Goal: Find specific page/section: Find specific page/section

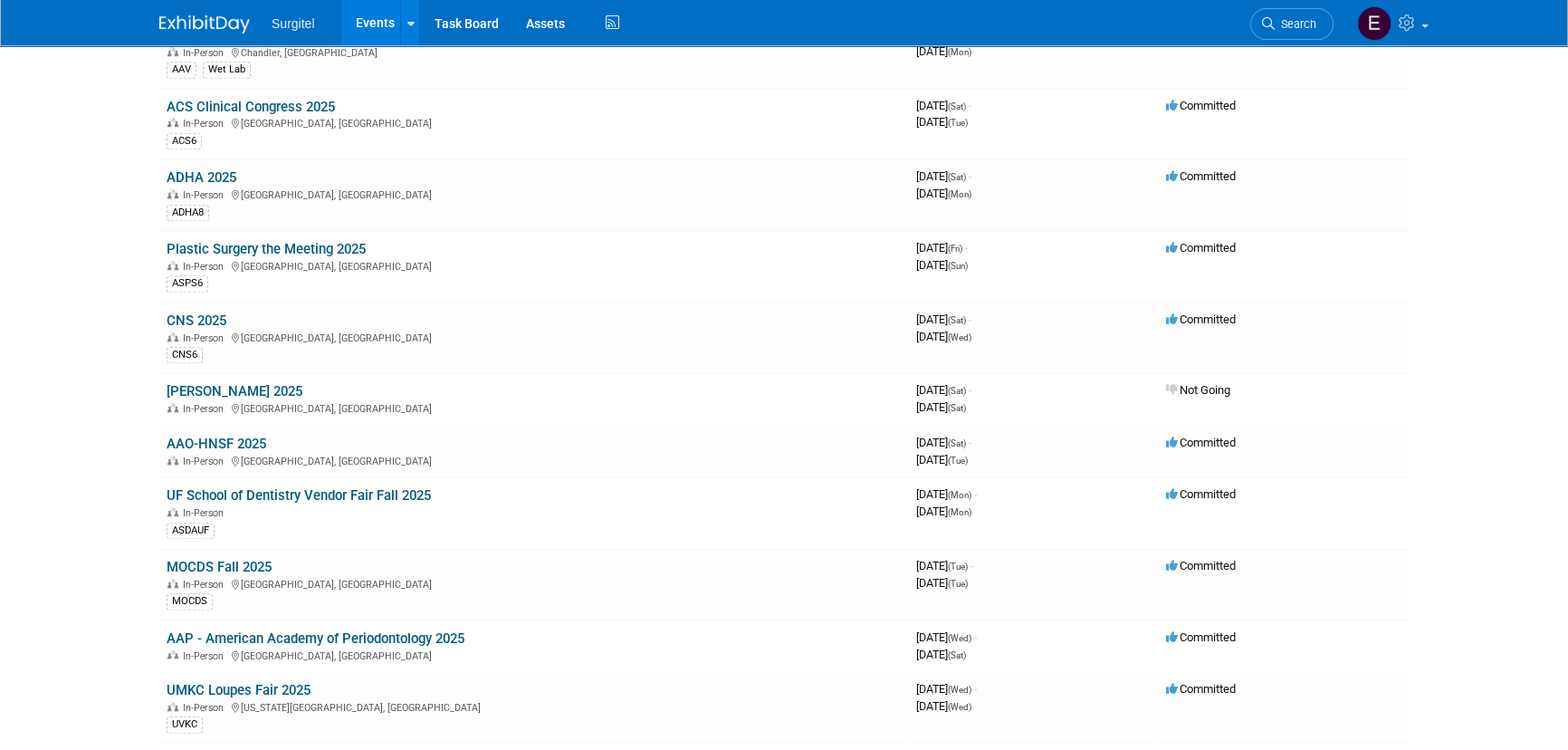
click at [1279, 3] on li "Search" at bounding box center [1291, 22] width 84 height 44
click at [1288, 23] on span "Search" at bounding box center [1295, 24] width 41 height 13
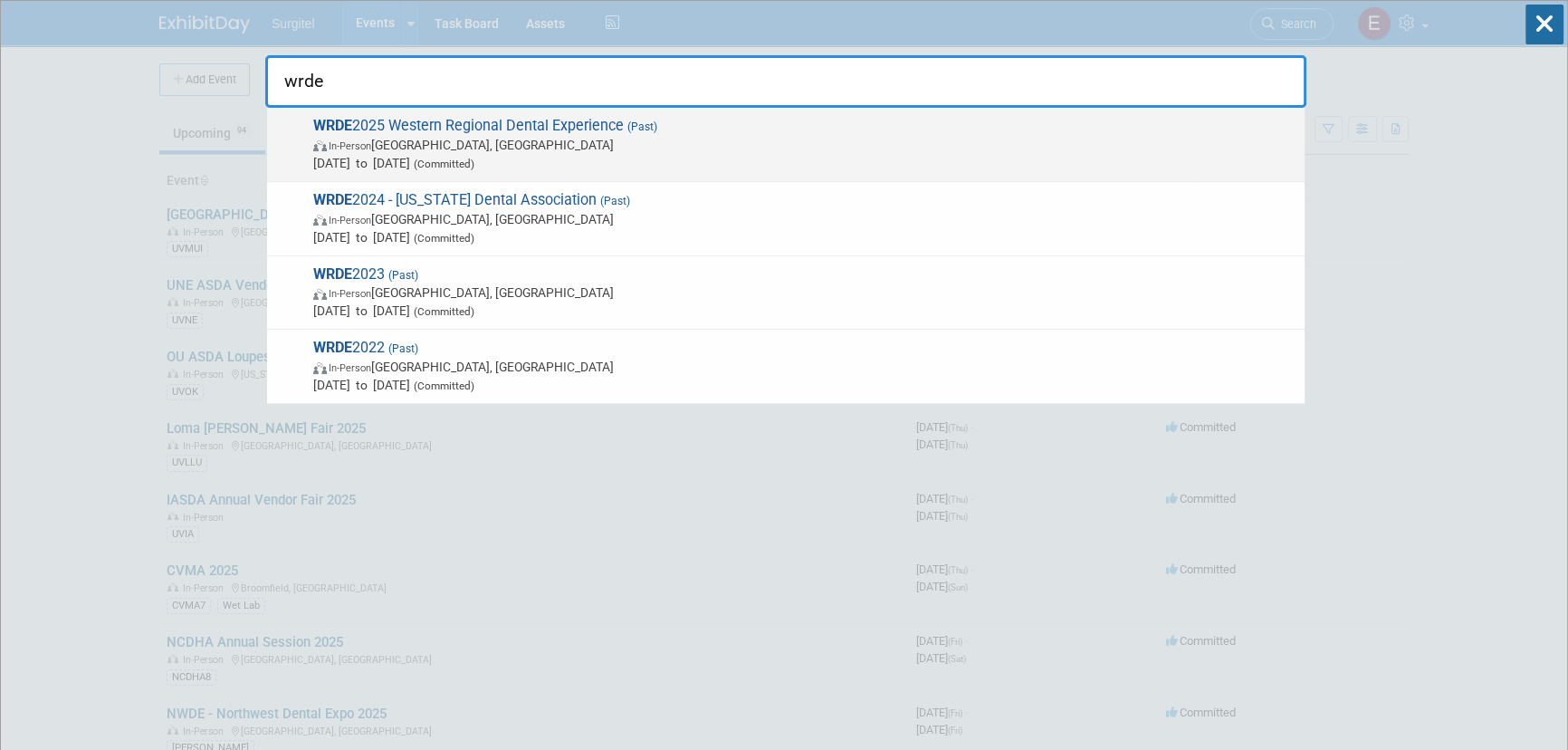
type input "wrde"
click at [666, 147] on span "In-Person Glendale, AZ" at bounding box center [805, 144] width 983 height 18
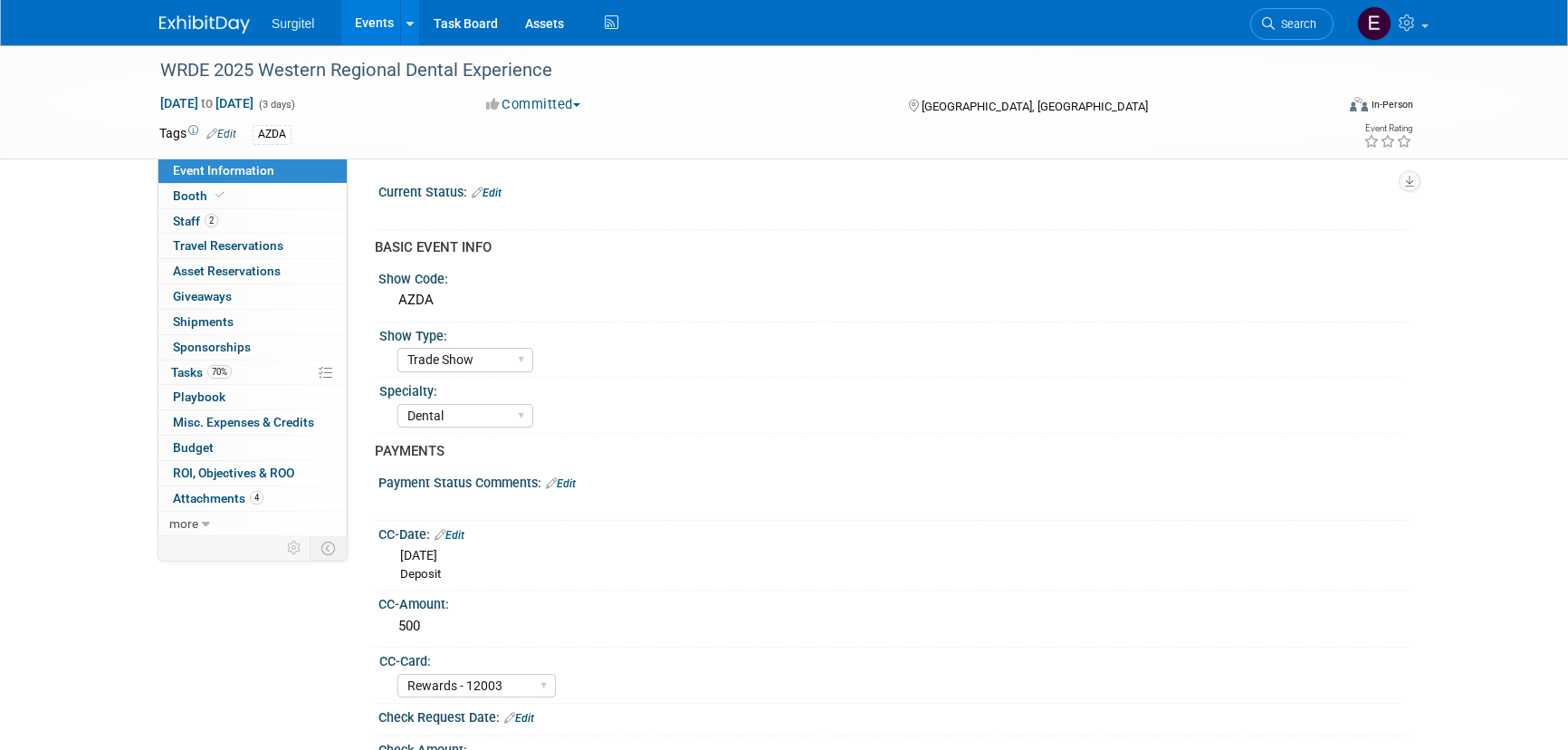
select select "Trade Show"
select select "Dental"
select select "Rewards - 12003"
select select "Yes"
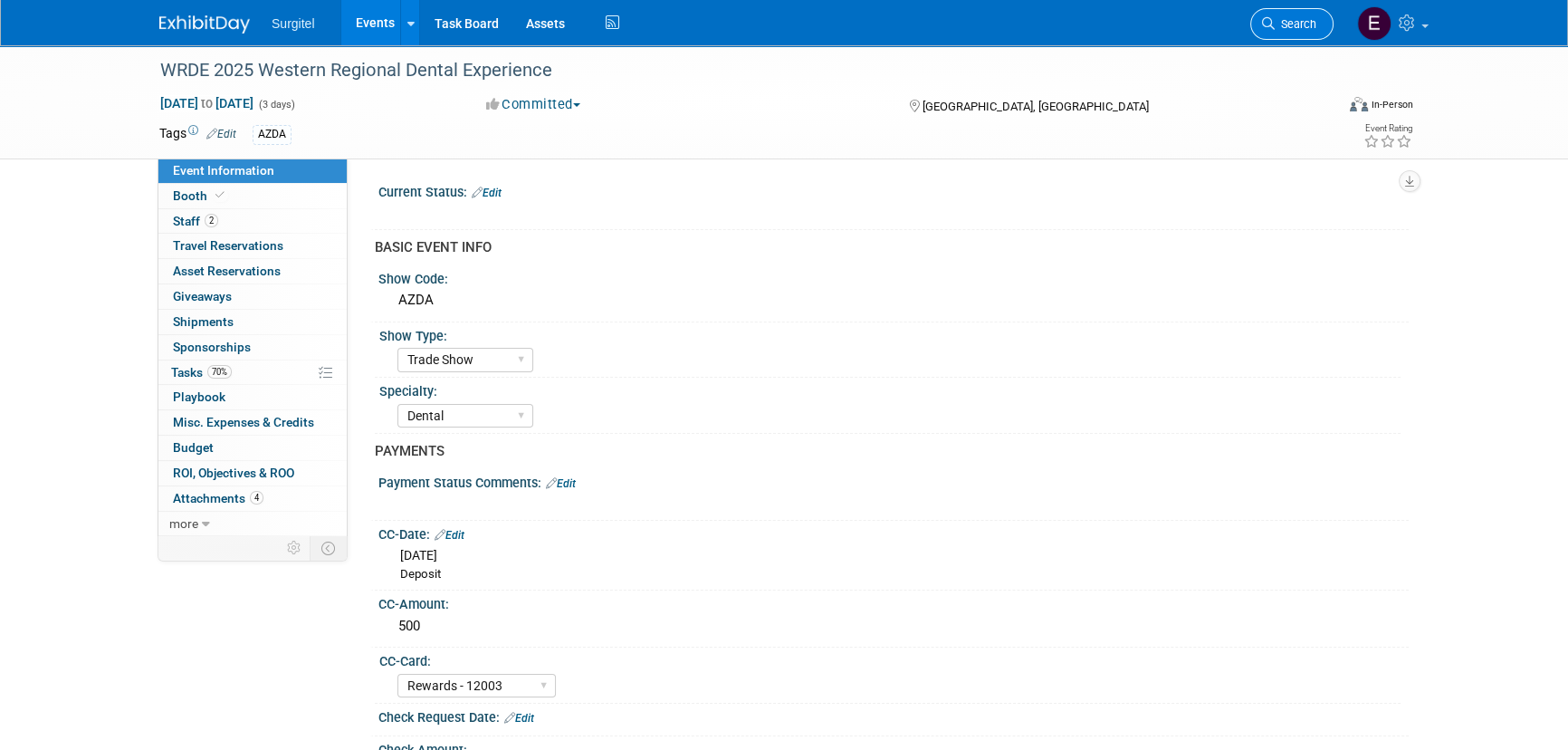
click at [1308, 23] on span "Search" at bounding box center [1295, 24] width 41 height 13
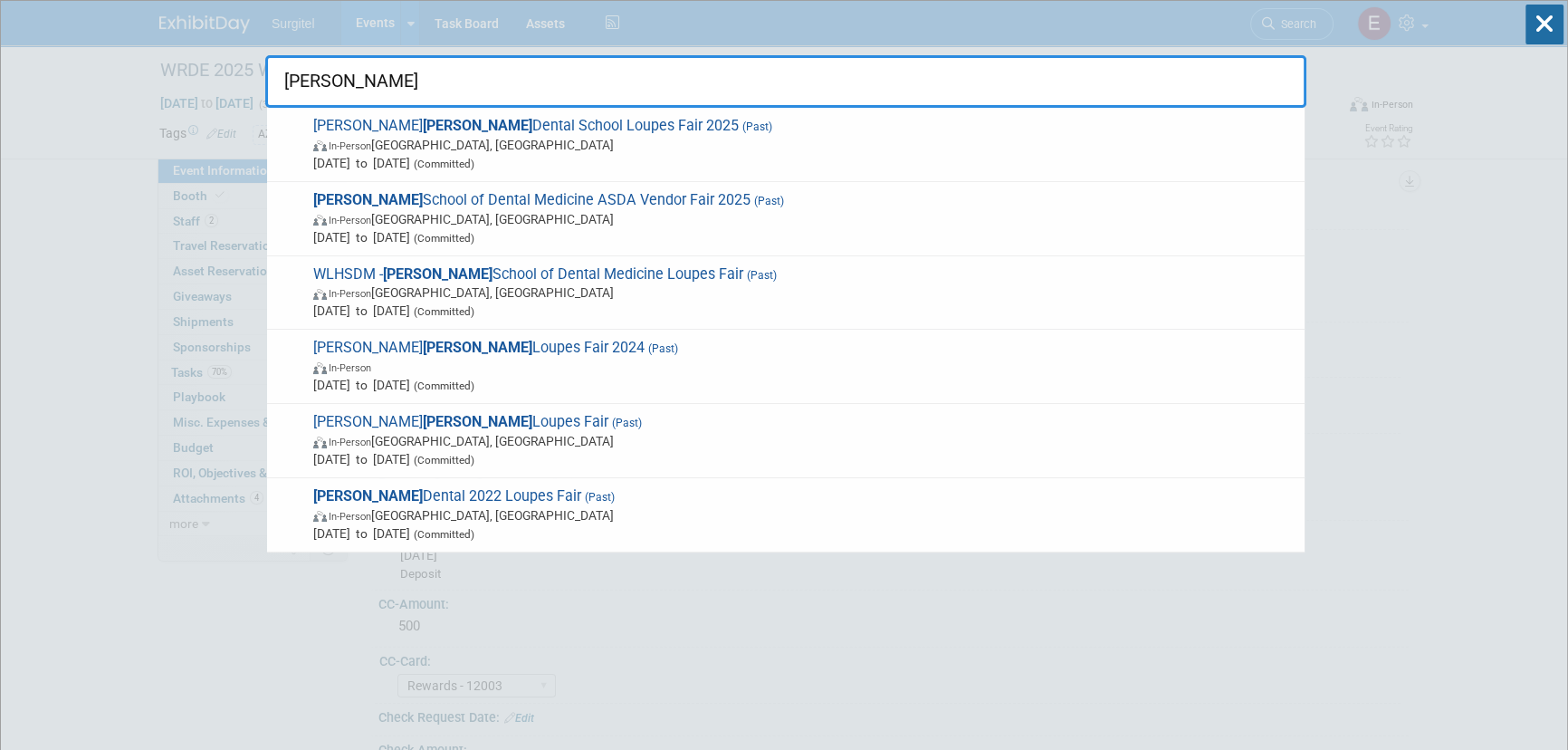
type input "[PERSON_NAME]"
